Goal: Transaction & Acquisition: Purchase product/service

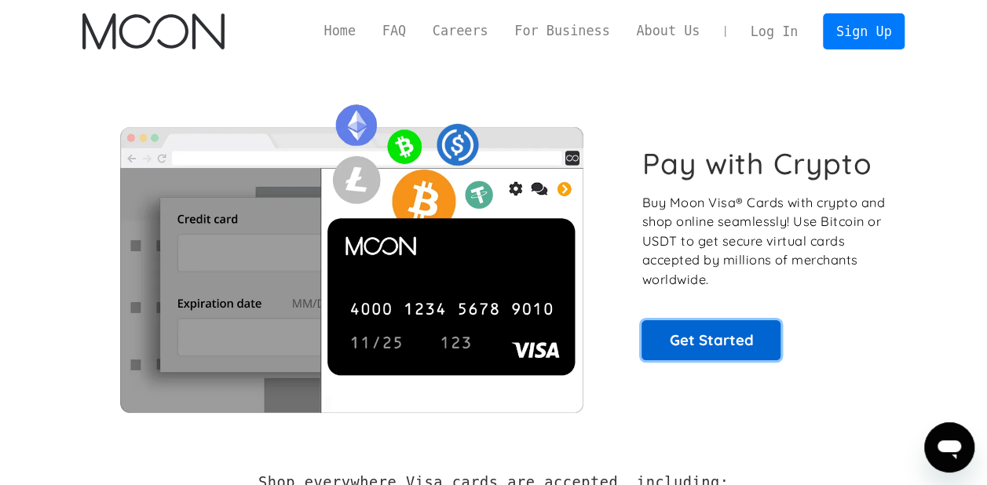
click at [754, 330] on link "Get Started" at bounding box center [710, 339] width 139 height 39
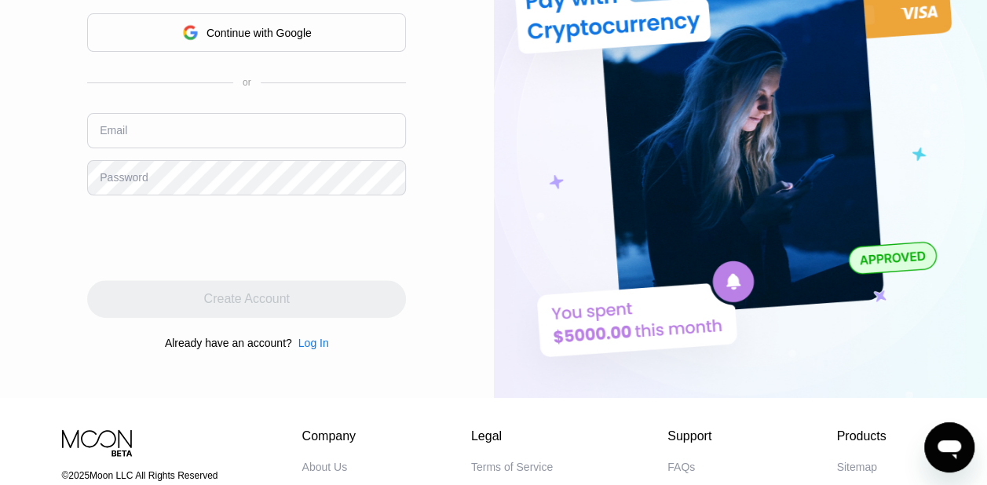
scroll to position [76, 0]
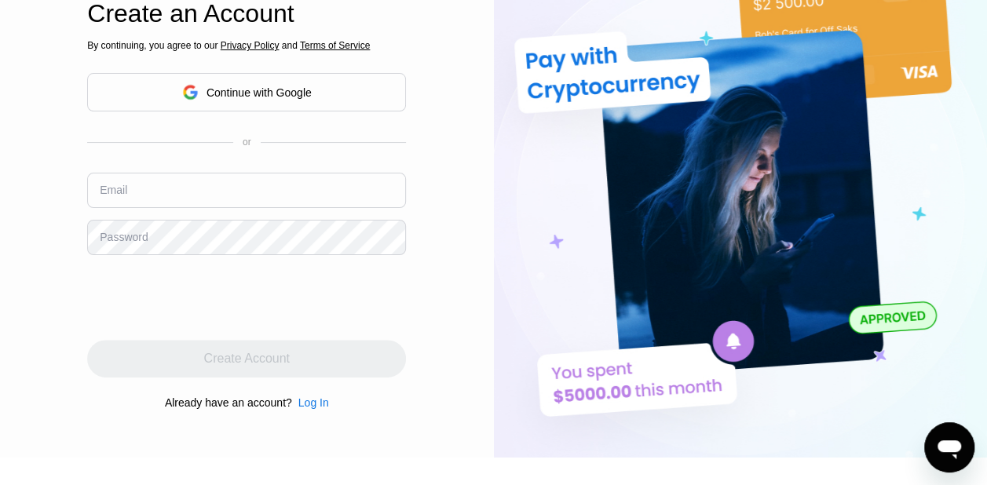
click at [206, 97] on div "Continue with Google" at bounding box center [258, 92] width 105 height 13
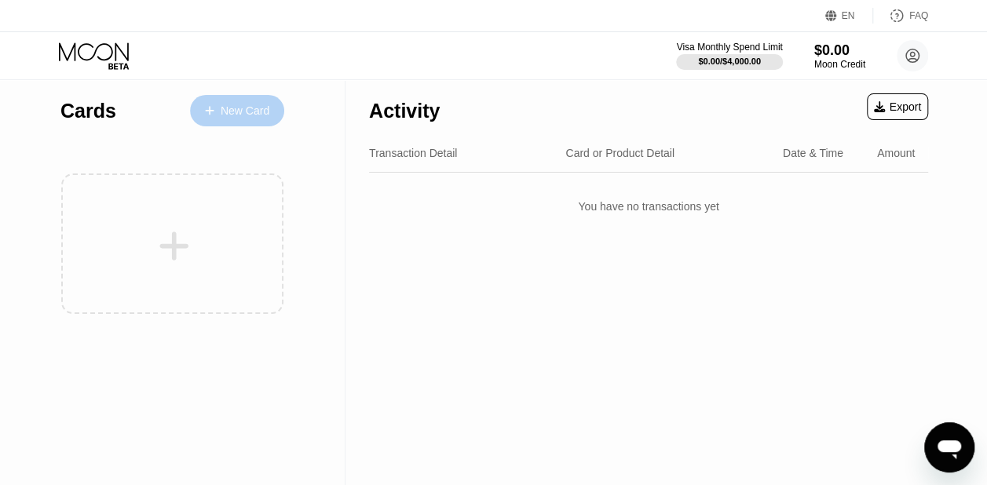
click at [221, 122] on div "New Card" at bounding box center [237, 110] width 94 height 31
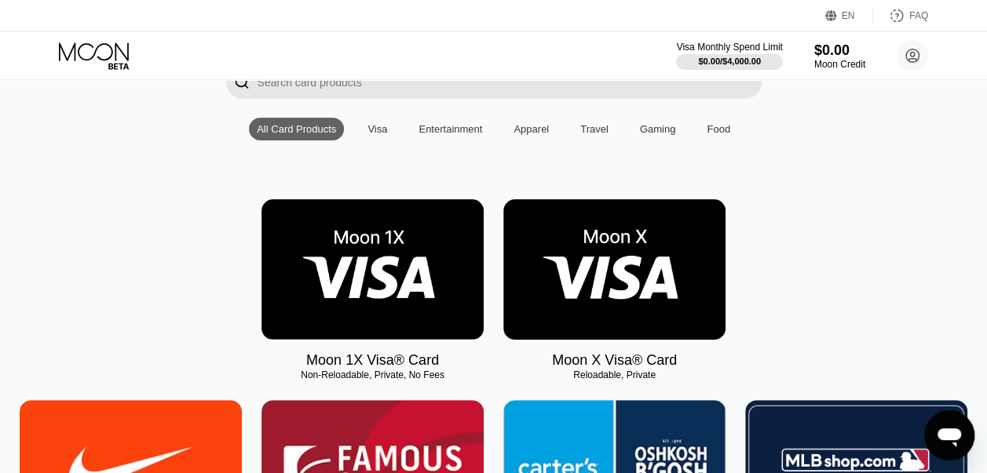
scroll to position [170, 0]
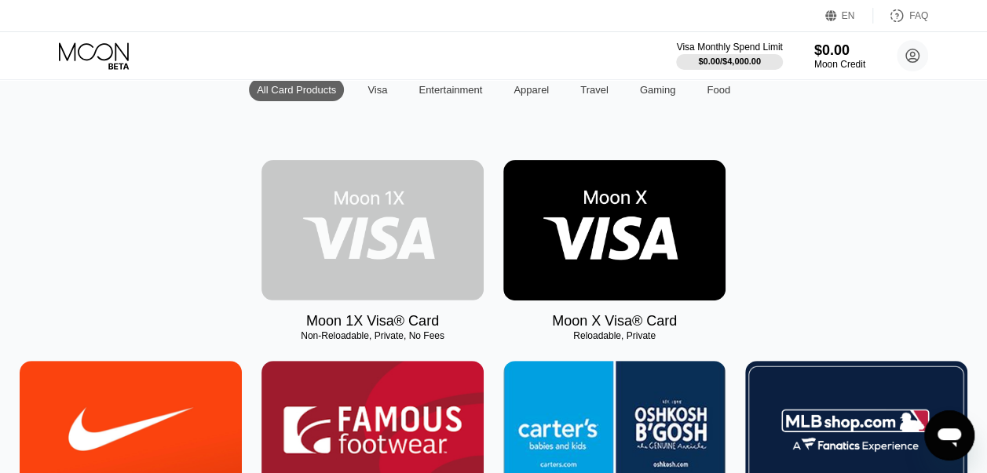
click at [396, 213] on img at bounding box center [372, 230] width 222 height 141
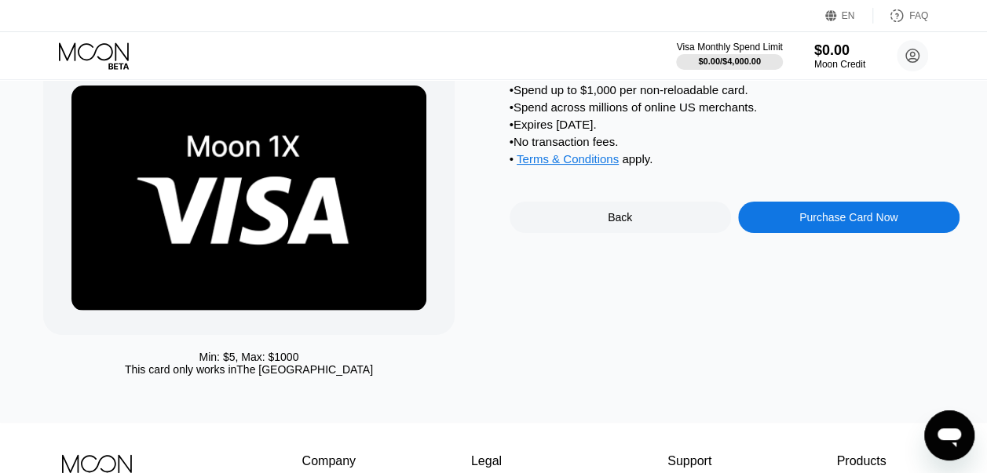
scroll to position [75, 0]
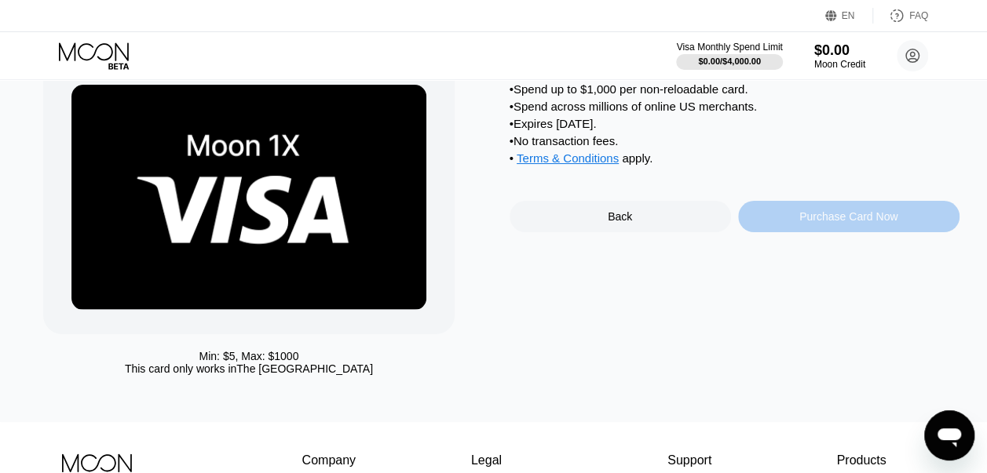
click at [815, 223] on div "Purchase Card Now" at bounding box center [848, 216] width 98 height 13
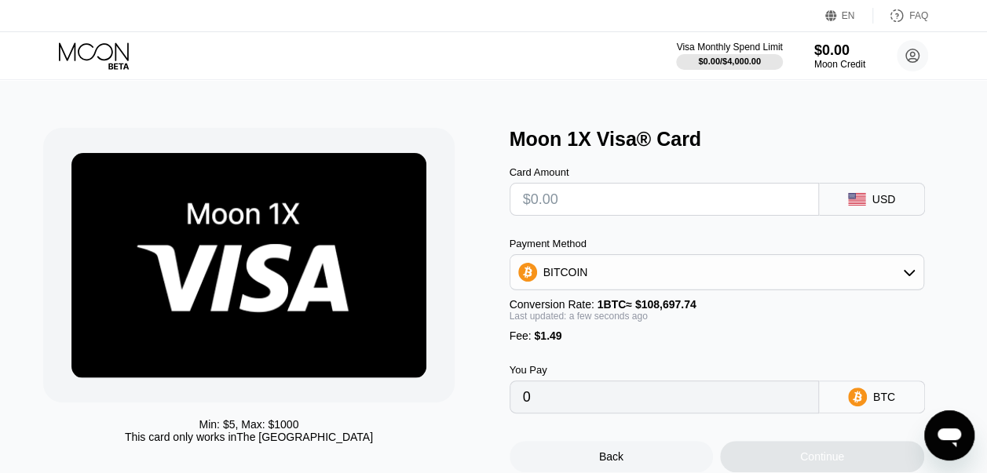
scroll to position [0, 0]
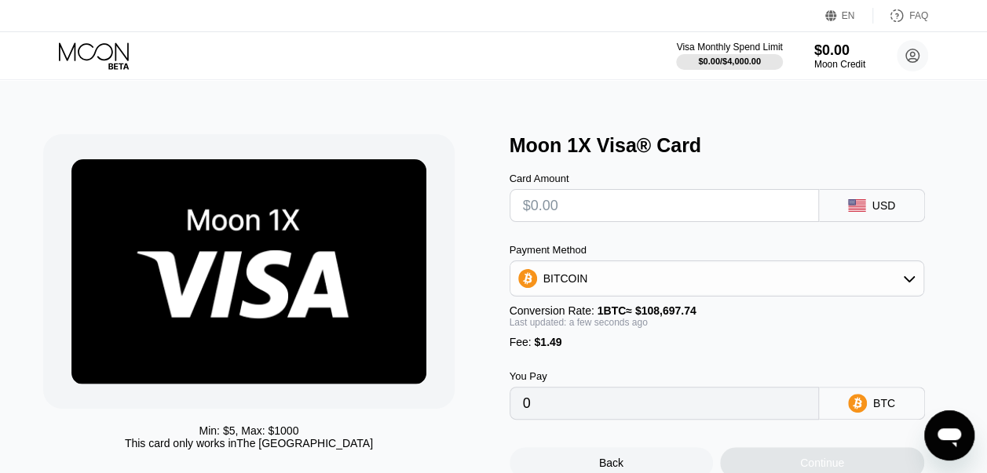
click at [626, 209] on input "text" at bounding box center [664, 205] width 283 height 31
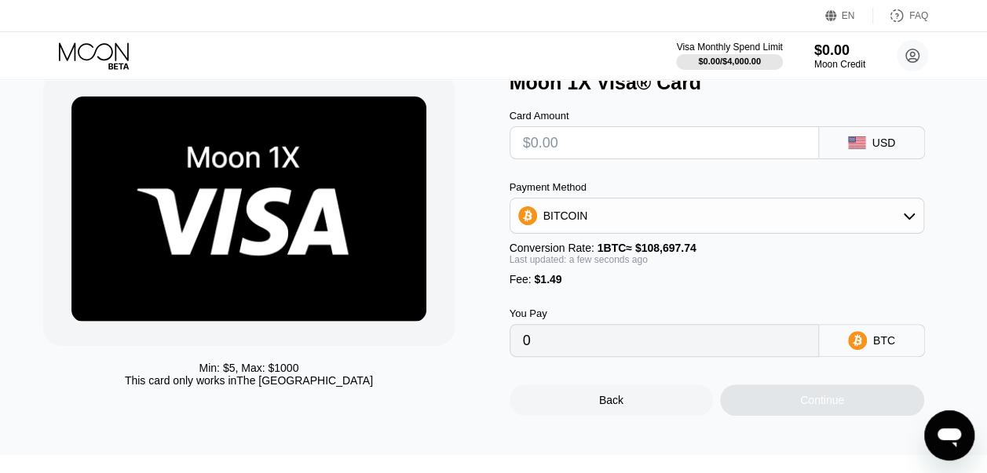
scroll to position [66, 0]
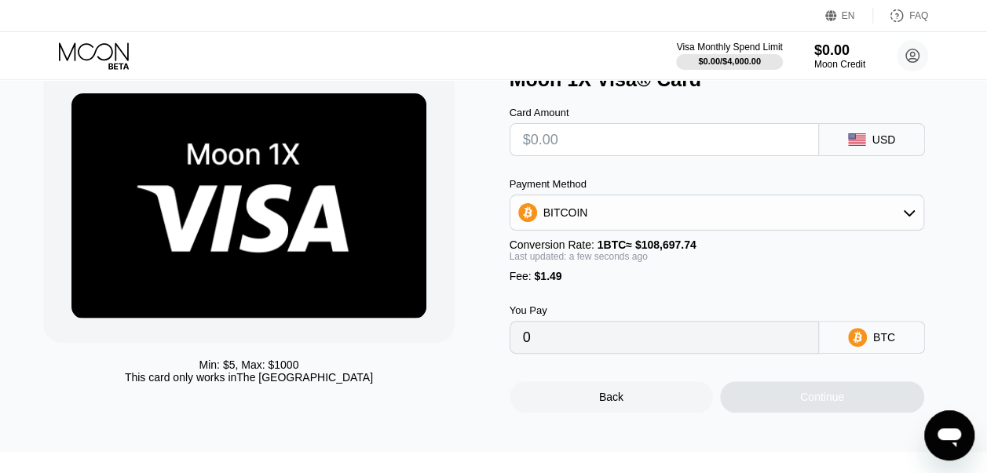
click at [753, 221] on div "BITCOIN" at bounding box center [716, 212] width 413 height 31
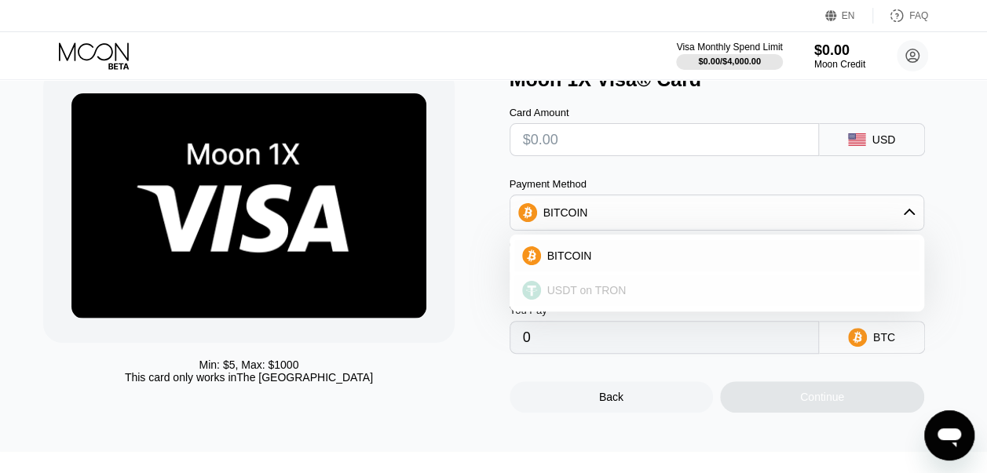
click at [703, 292] on div "USDT on TRON" at bounding box center [726, 290] width 370 height 13
type input "0.00"
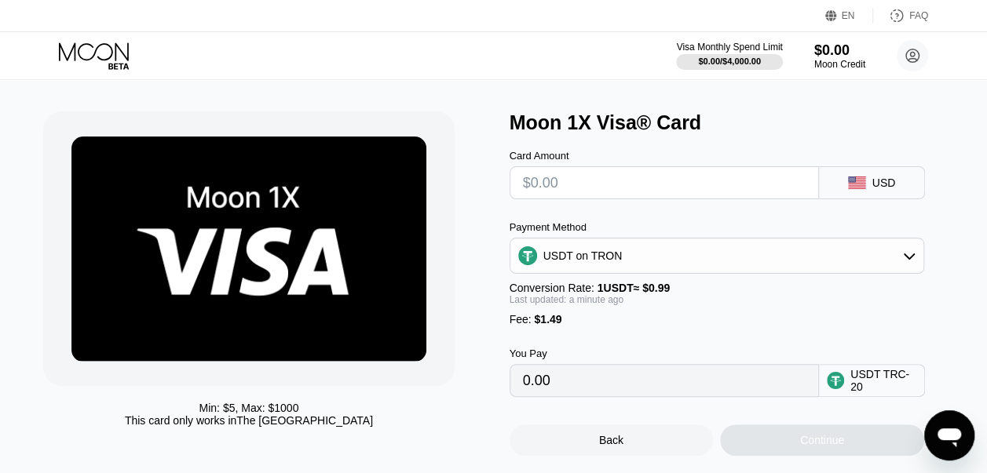
scroll to position [17, 0]
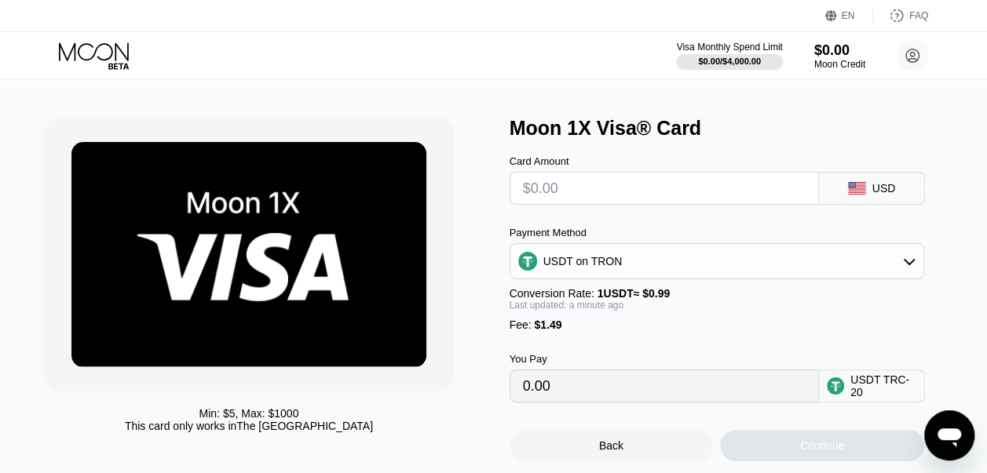
click at [589, 195] on input "text" at bounding box center [664, 188] width 283 height 31
type input "$4"
type input "5.55"
type input "$40"
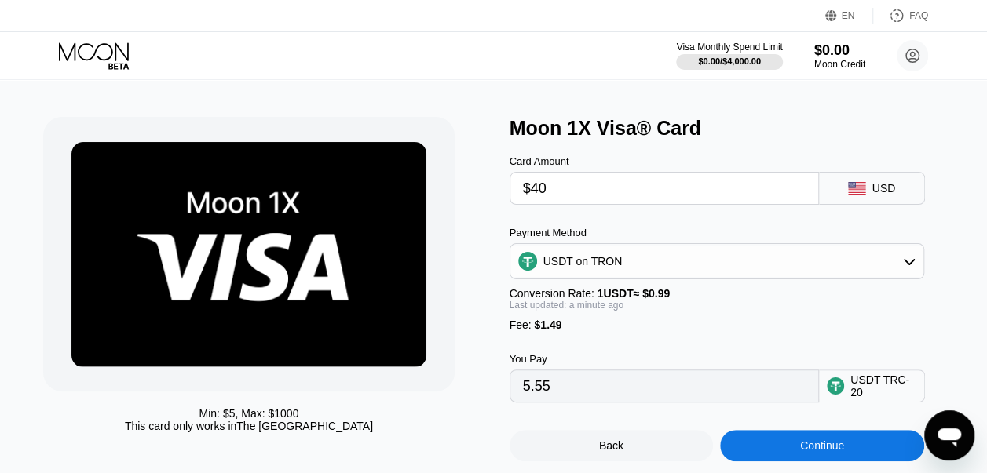
type input "41.91"
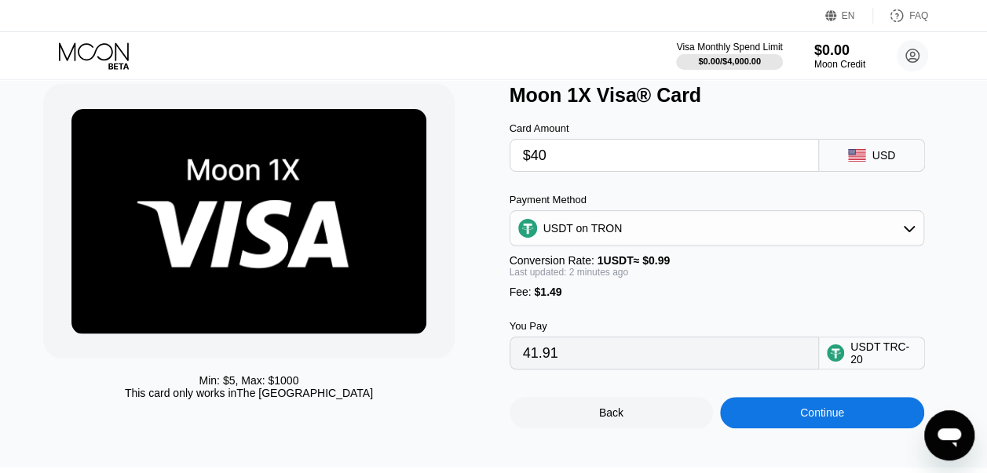
scroll to position [53, 0]
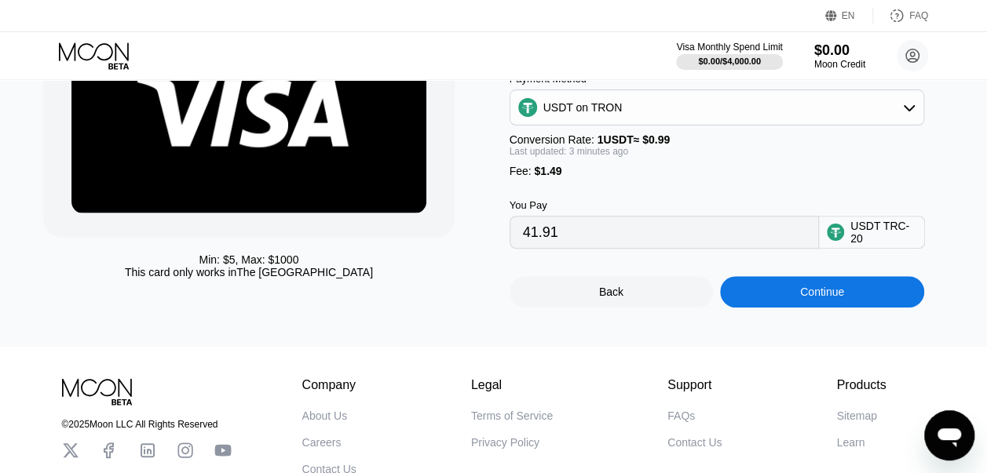
scroll to position [173, 0]
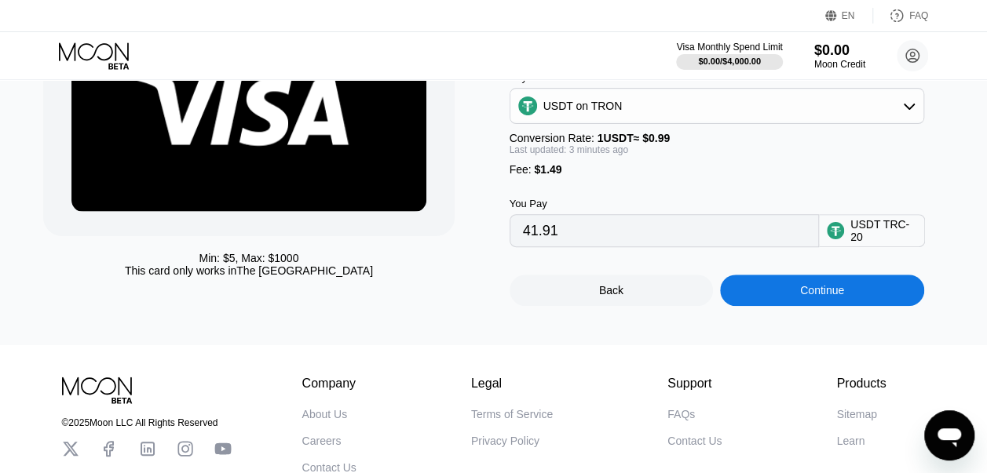
type input "$40"
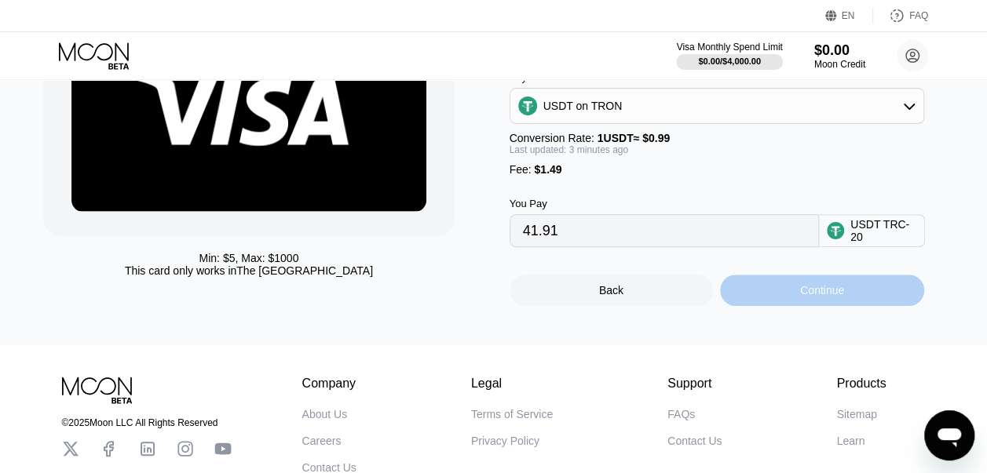
click at [797, 306] on div "Continue" at bounding box center [822, 290] width 204 height 31
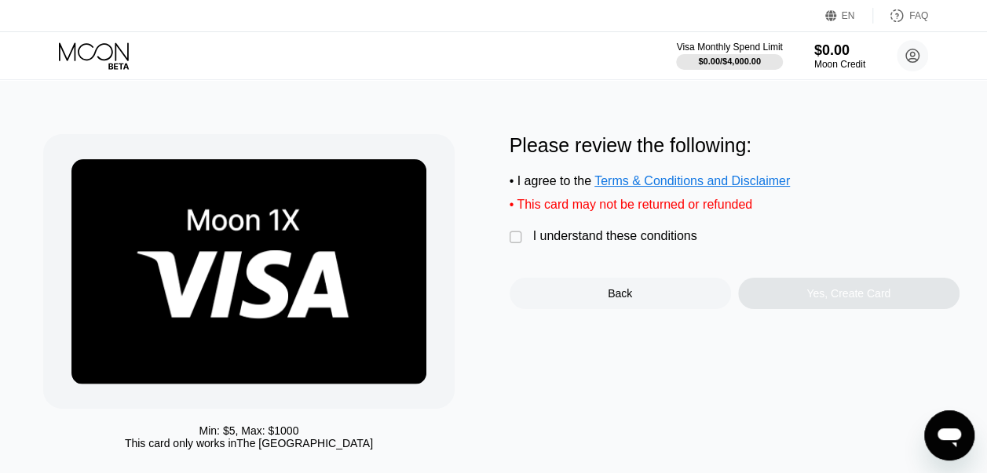
click at [530, 246] on div " I understand these conditions" at bounding box center [606, 237] width 195 height 16
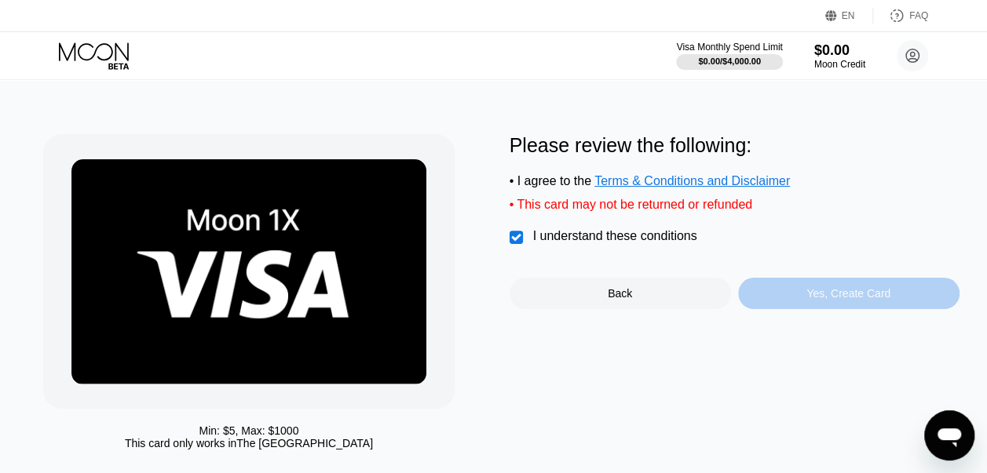
click at [819, 300] on div "Yes, Create Card" at bounding box center [848, 293] width 84 height 13
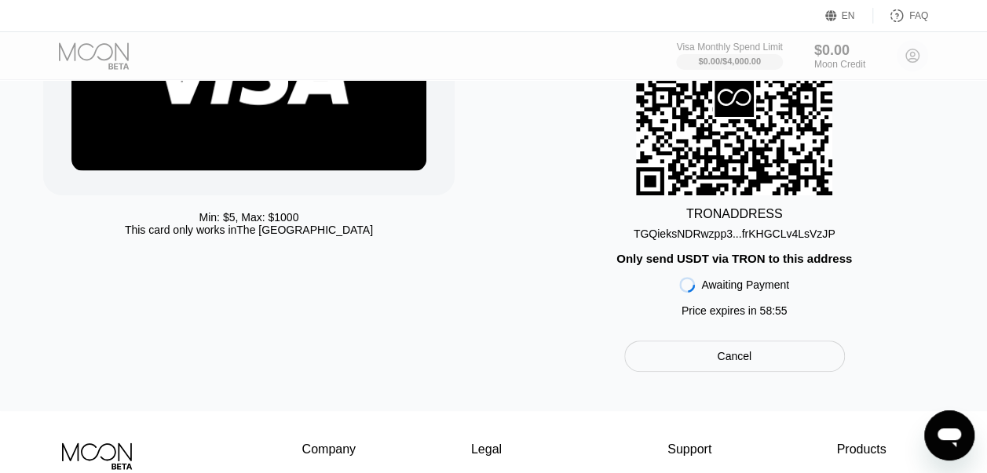
scroll to position [217, 0]
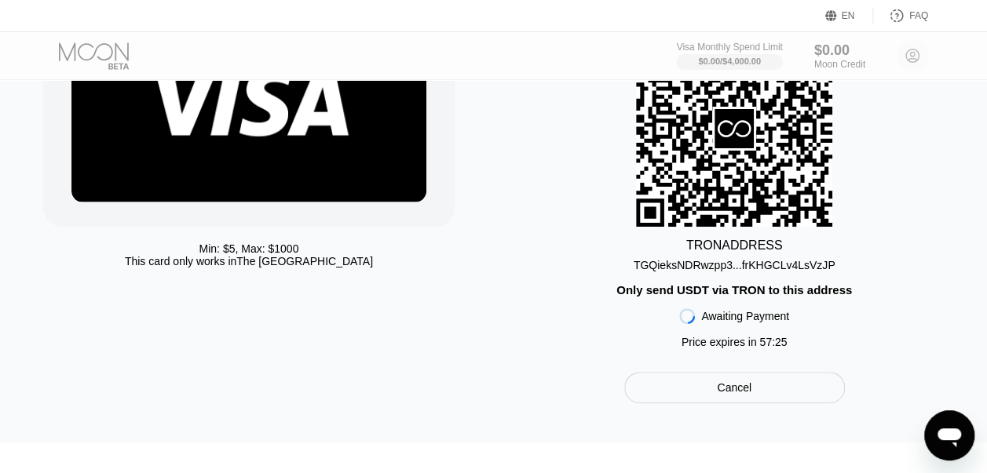
scroll to position [185, 0]
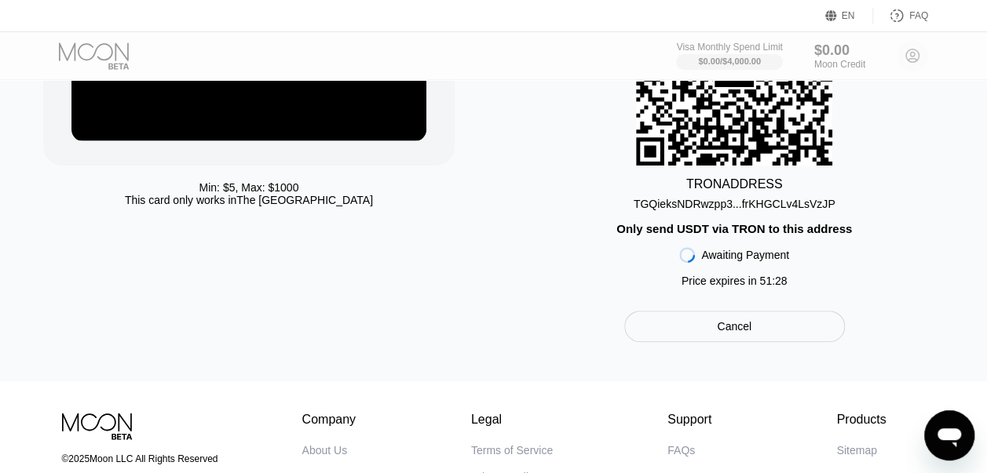
scroll to position [256, 0]
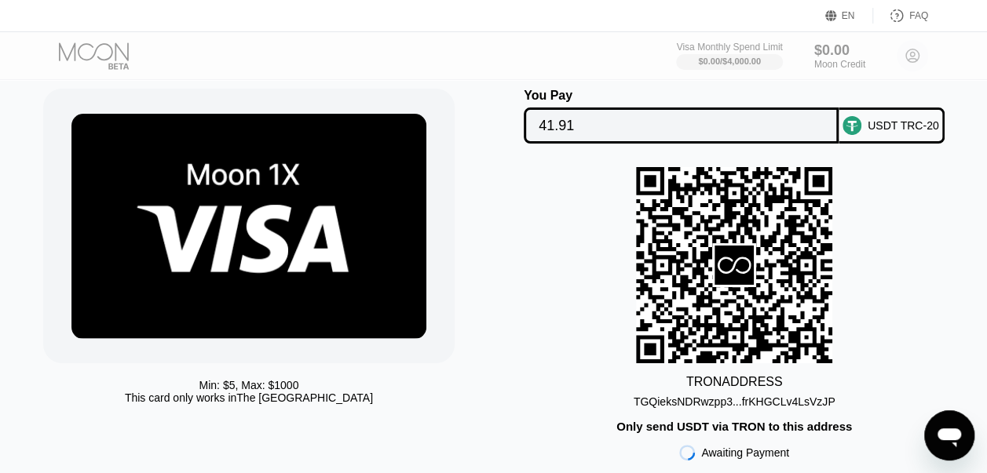
scroll to position [44, 0]
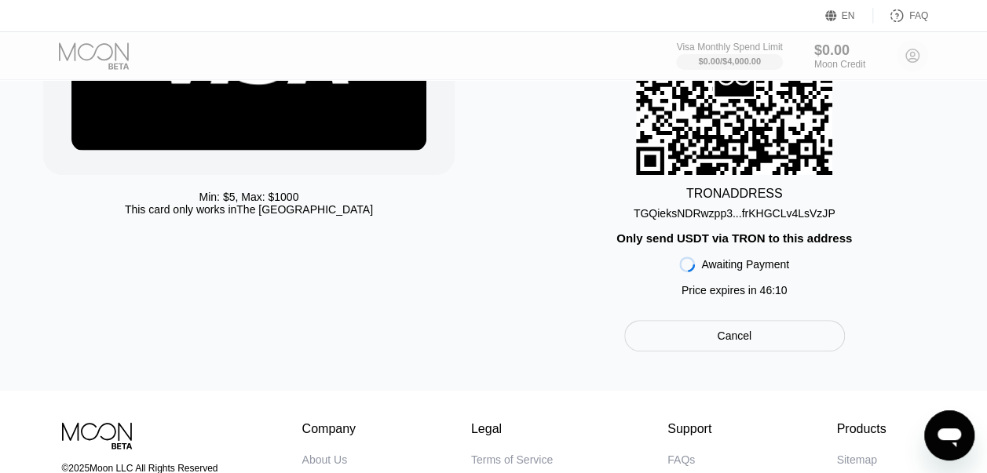
scroll to position [235, 0]
click at [803, 218] on div "TGQieksNDRwzpp3...frKHGCLv4LsVzJP" at bounding box center [734, 212] width 202 height 13
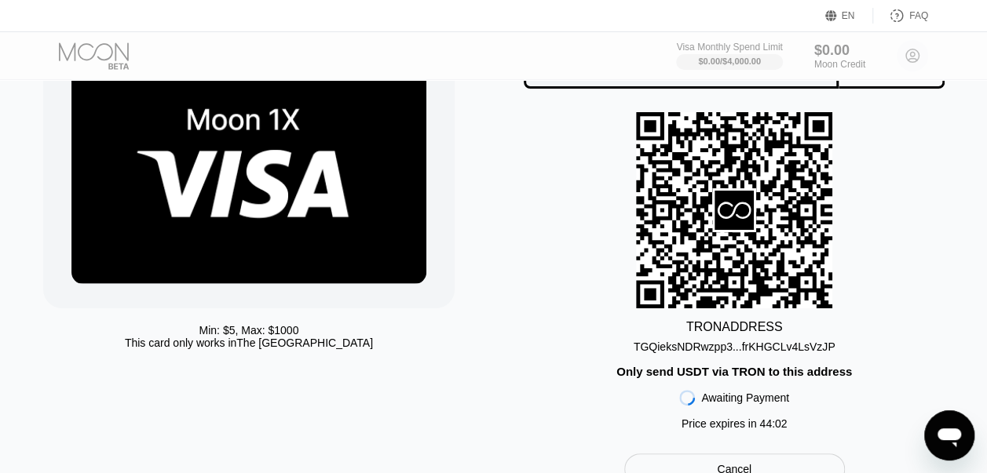
scroll to position [91, 0]
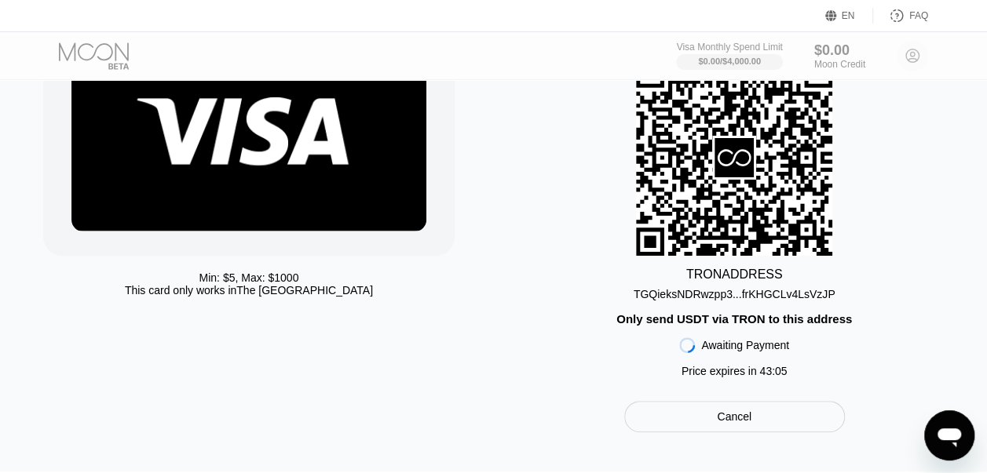
scroll to position [146, 0]
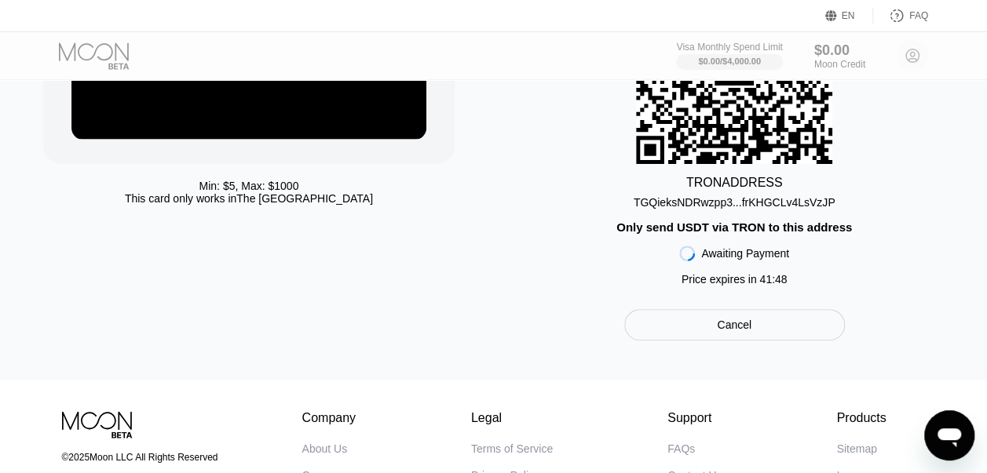
scroll to position [246, 0]
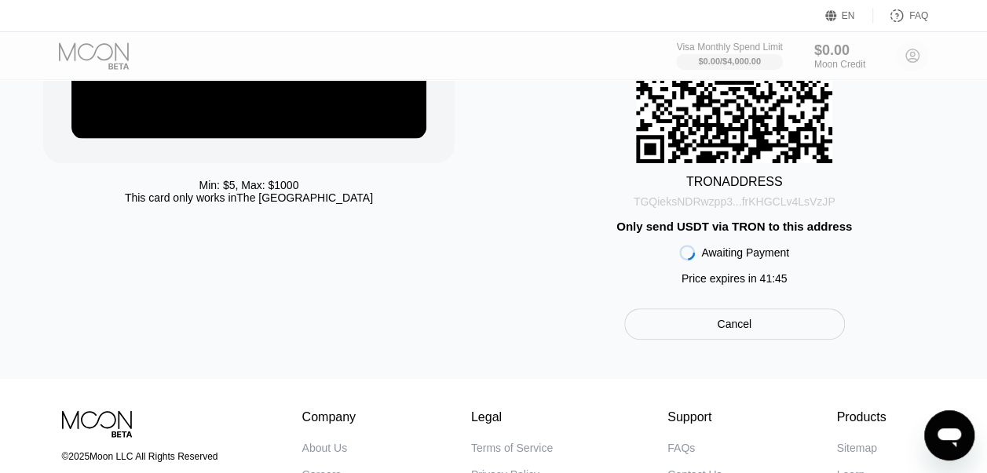
drag, startPoint x: 0, startPoint y: 0, endPoint x: 642, endPoint y: 208, distance: 674.9
click at [642, 208] on div "TGQieksNDRwzpp3...frKHGCLv4LsVzJP" at bounding box center [734, 201] width 202 height 13
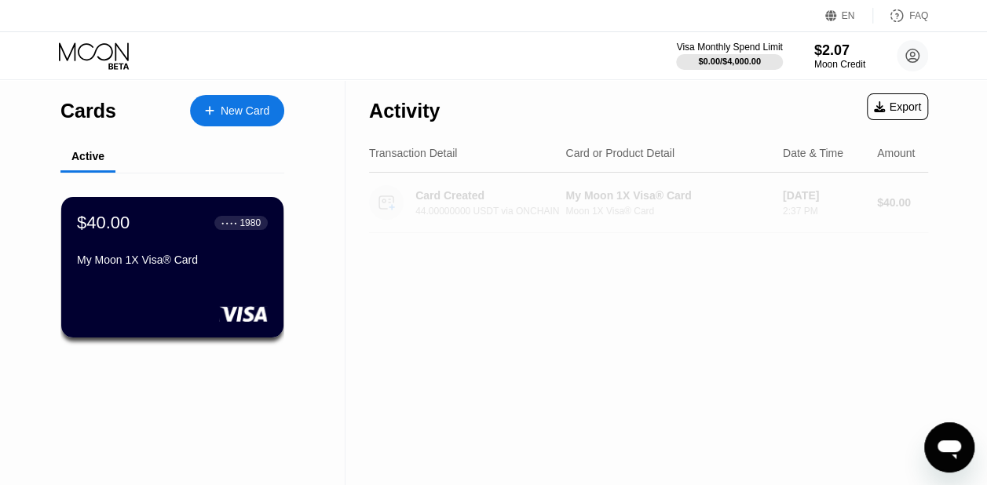
click at [546, 206] on div "Card Created 44.00000000 USDT via ONCHAIN" at bounding box center [498, 202] width 166 height 27
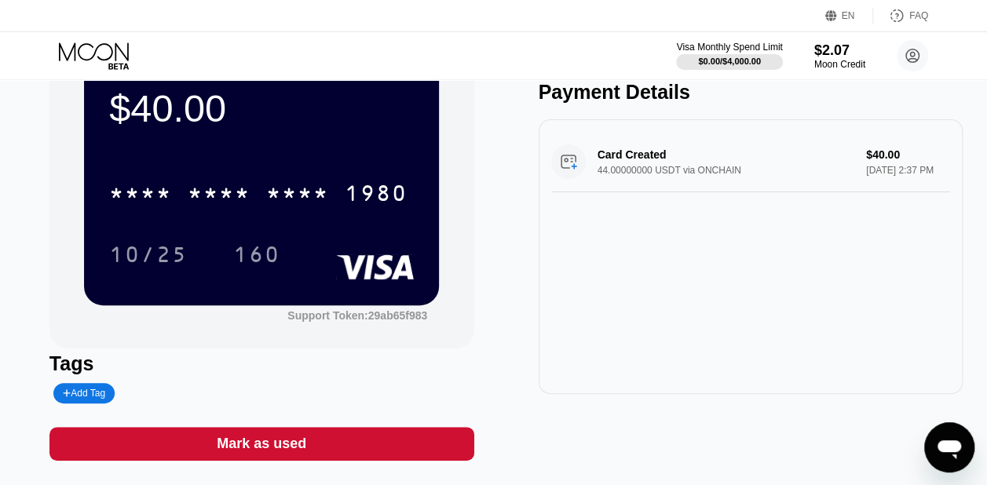
scroll to position [63, 0]
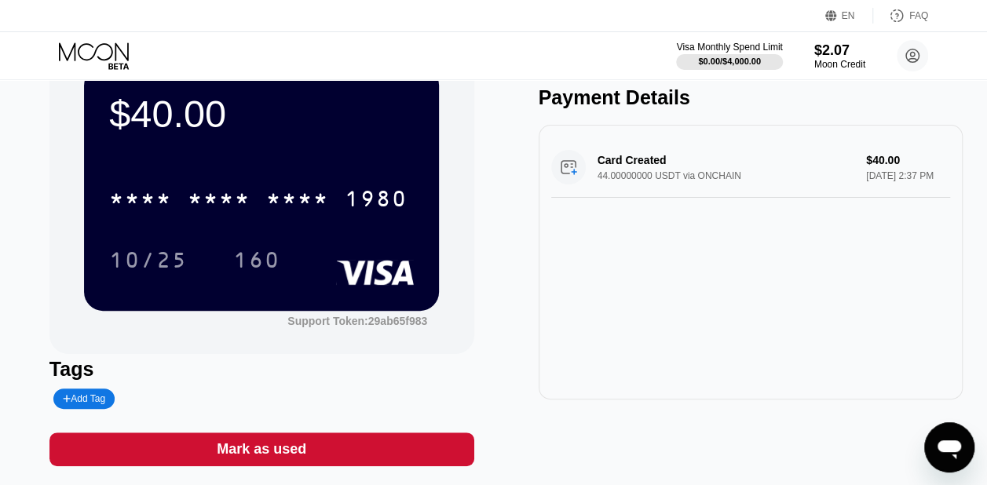
click at [334, 221] on div "* * * * * * * * * * * * 1980" at bounding box center [261, 193] width 305 height 53
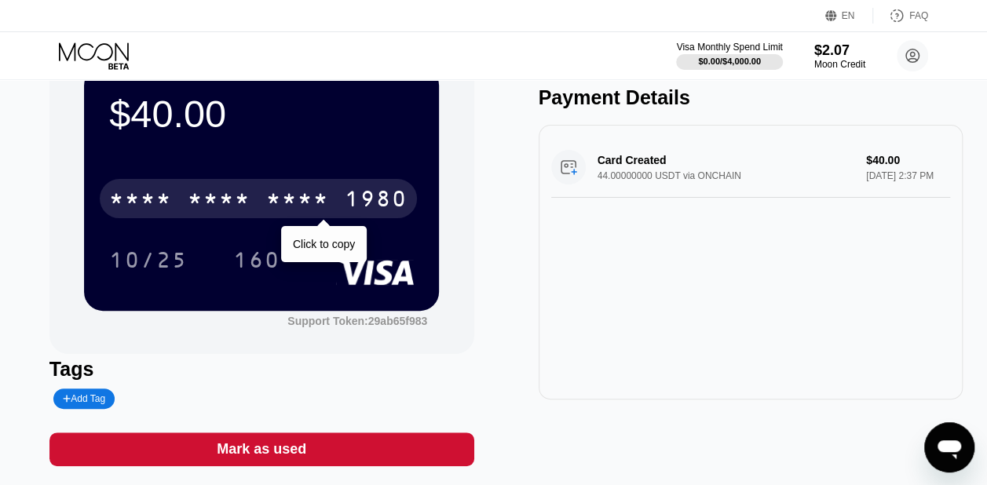
click at [281, 192] on div "* * * *" at bounding box center [297, 200] width 63 height 25
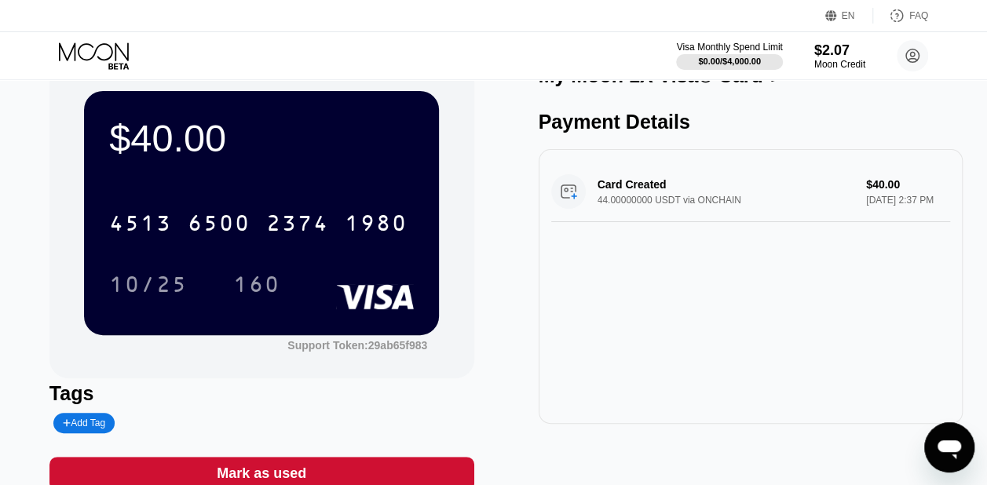
scroll to position [34, 0]
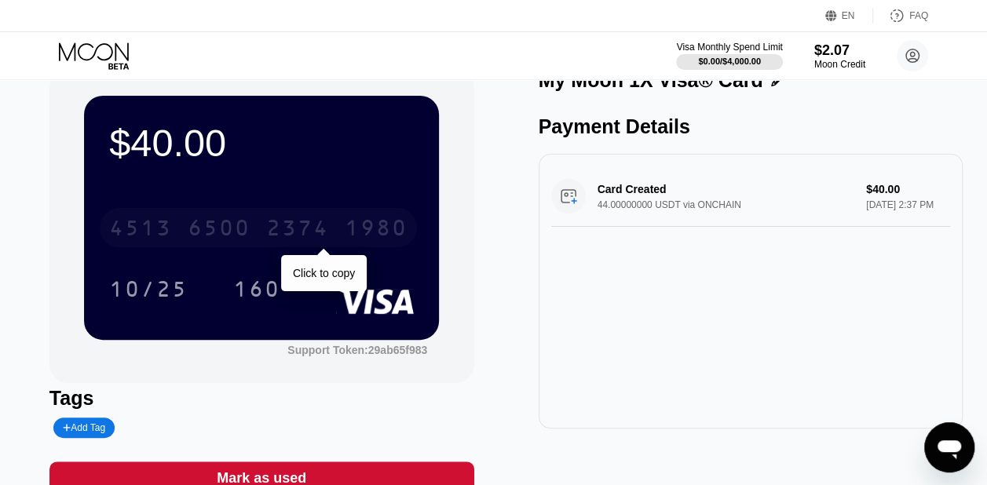
click at [336, 224] on div "4513 6500 2374 1980" at bounding box center [258, 227] width 317 height 39
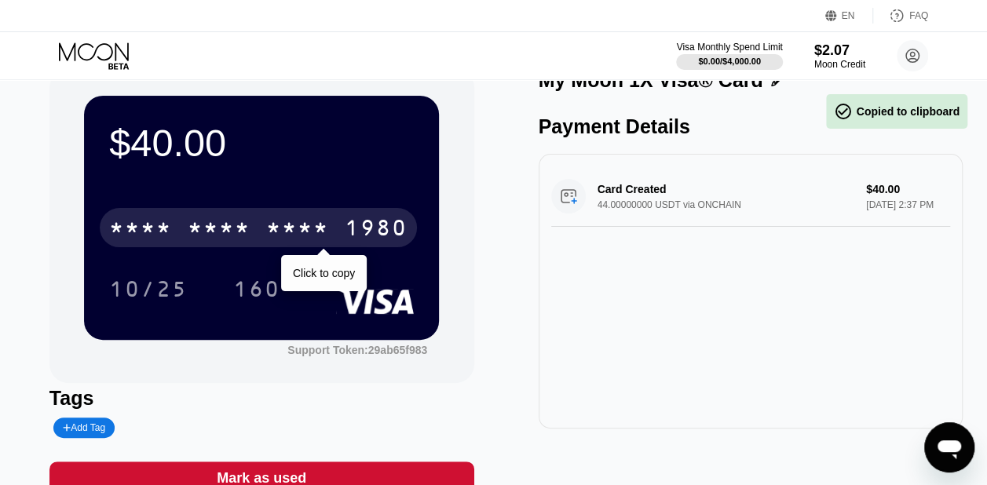
click at [319, 224] on div "* * * *" at bounding box center [297, 229] width 63 height 25
